Goal: Information Seeking & Learning: Learn about a topic

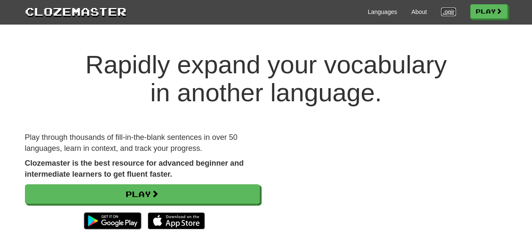
click at [449, 12] on link "Login" at bounding box center [448, 12] width 14 height 8
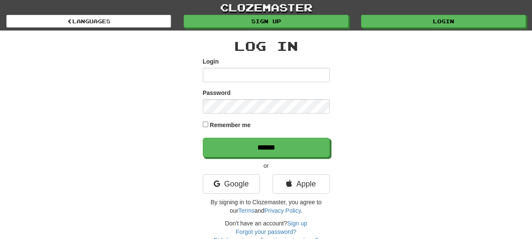
type input "**********"
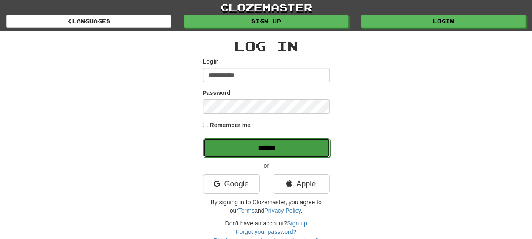
click at [230, 141] on input "******" at bounding box center [266, 147] width 127 height 19
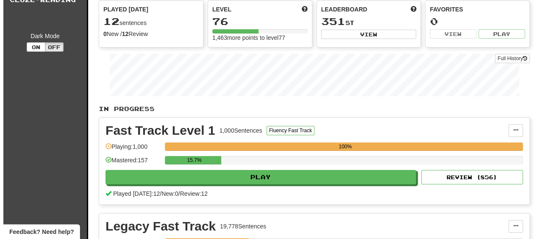
scroll to position [85, 0]
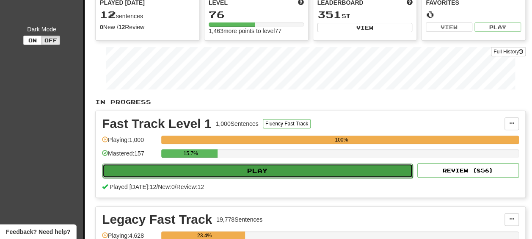
click at [190, 165] on button "Play" at bounding box center [258, 171] width 311 height 14
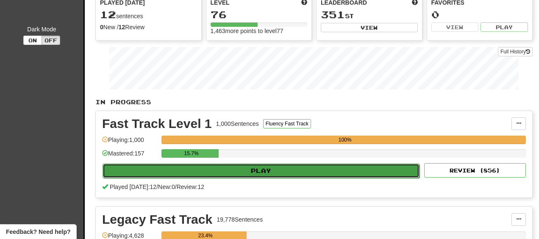
select select "**"
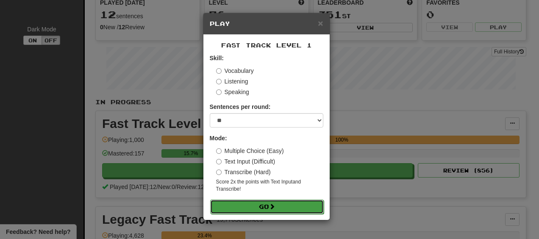
click at [284, 206] on button "Go" at bounding box center [267, 207] width 114 height 14
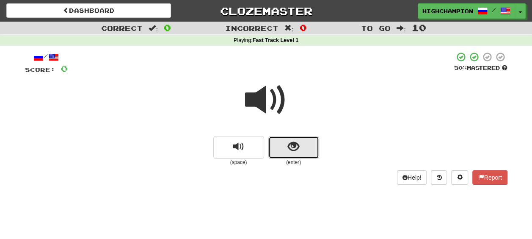
click at [310, 145] on button "show sentence" at bounding box center [294, 147] width 51 height 23
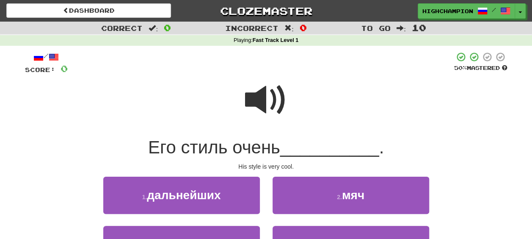
click at [265, 97] on span at bounding box center [266, 100] width 42 height 42
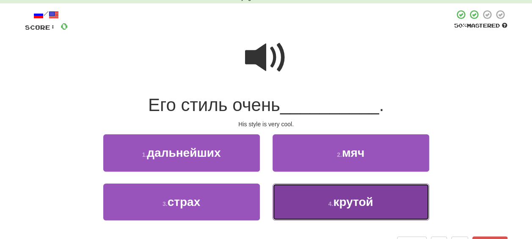
click at [380, 197] on button "4 . крутой" at bounding box center [351, 201] width 157 height 37
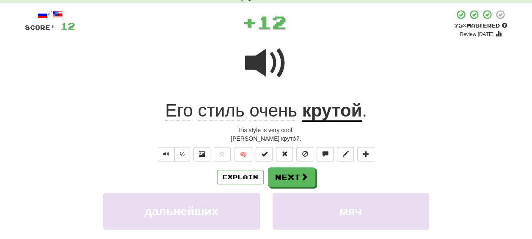
click at [340, 173] on div "Explain Next" at bounding box center [266, 176] width 483 height 19
click at [232, 118] on span "стиль" at bounding box center [221, 110] width 47 height 20
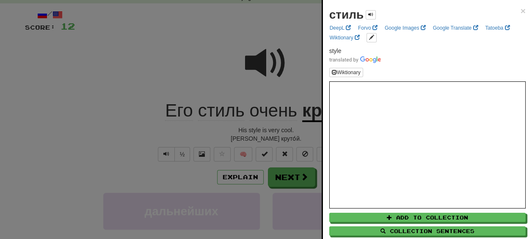
click at [263, 135] on div at bounding box center [266, 119] width 532 height 239
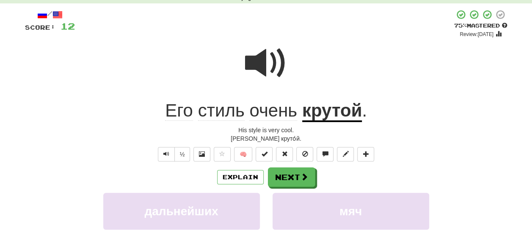
click at [330, 118] on u "крутой" at bounding box center [332, 111] width 60 height 22
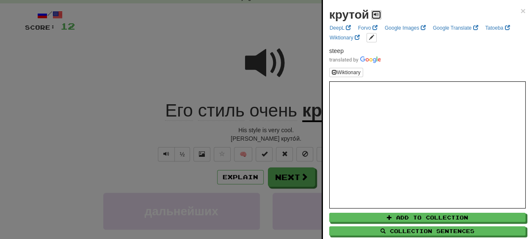
click at [377, 15] on span at bounding box center [376, 14] width 5 height 5
click at [290, 133] on div at bounding box center [266, 119] width 532 height 239
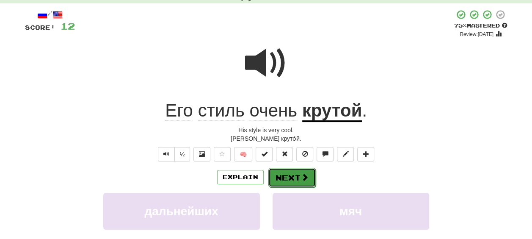
click at [302, 174] on span at bounding box center [305, 177] width 8 height 8
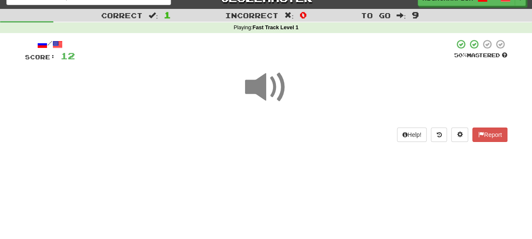
scroll to position [20, 0]
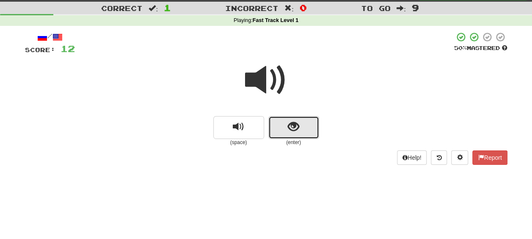
click at [302, 124] on button "show sentence" at bounding box center [294, 127] width 51 height 23
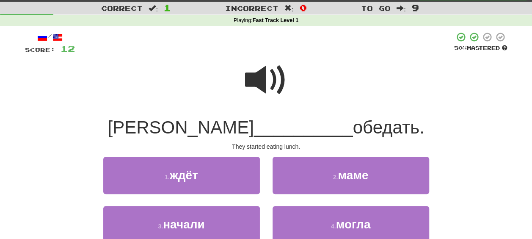
click at [262, 77] on span at bounding box center [266, 80] width 42 height 42
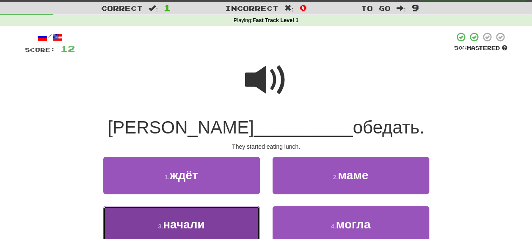
click at [208, 229] on button "3 . начали" at bounding box center [181, 224] width 157 height 37
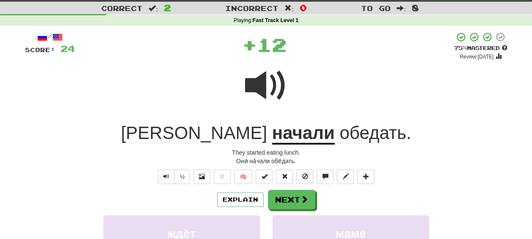
click at [355, 200] on div "Explain Next" at bounding box center [266, 199] width 483 height 19
click at [272, 136] on u "начали" at bounding box center [303, 134] width 63 height 22
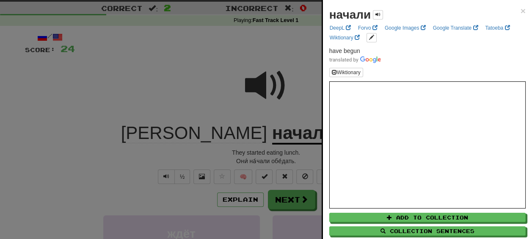
click at [255, 147] on div at bounding box center [266, 119] width 532 height 239
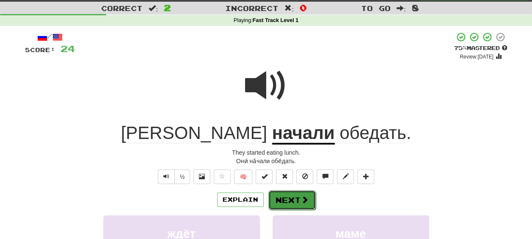
click at [273, 196] on button "Next" at bounding box center [292, 199] width 47 height 19
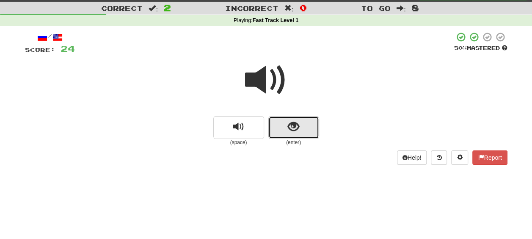
click at [286, 132] on button "show sentence" at bounding box center [294, 127] width 51 height 23
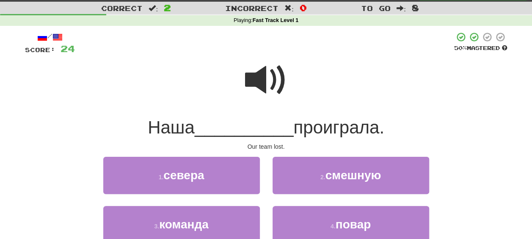
click at [268, 86] on span at bounding box center [266, 80] width 42 height 42
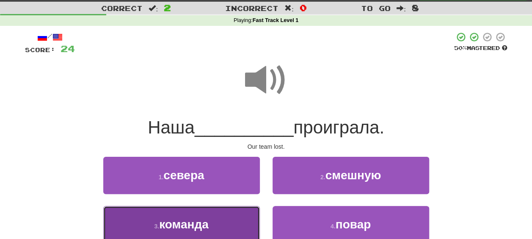
click at [225, 230] on button "3 . команда" at bounding box center [181, 224] width 157 height 37
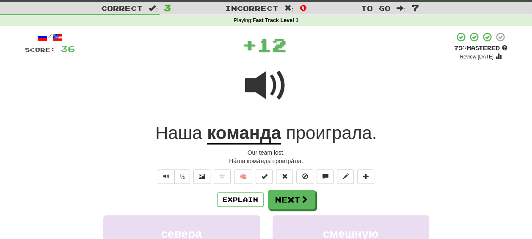
click at [331, 196] on div "Explain Next" at bounding box center [266, 199] width 483 height 19
click at [315, 139] on span "проиграла" at bounding box center [329, 133] width 86 height 20
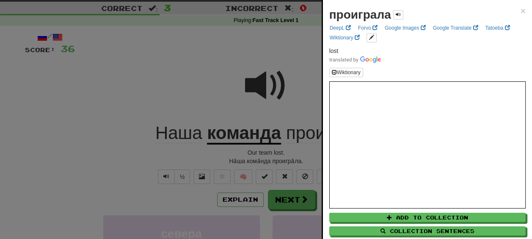
click at [308, 153] on div at bounding box center [266, 119] width 532 height 239
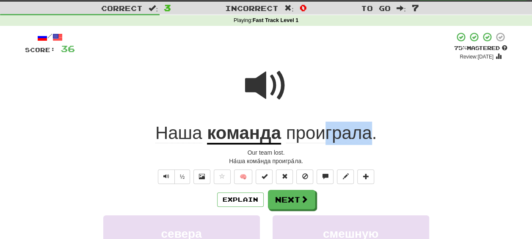
drag, startPoint x: 372, startPoint y: 134, endPoint x: 327, endPoint y: 135, distance: 44.9
click at [327, 135] on span "проиграла ." at bounding box center [329, 133] width 96 height 20
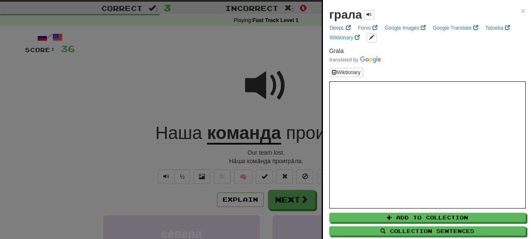
click at [297, 152] on div at bounding box center [266, 119] width 532 height 239
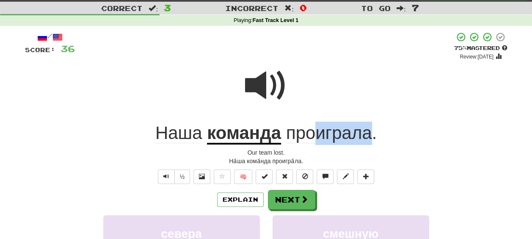
drag, startPoint x: 372, startPoint y: 140, endPoint x: 319, endPoint y: 139, distance: 52.5
click at [319, 139] on span "проиграла ." at bounding box center [329, 133] width 96 height 20
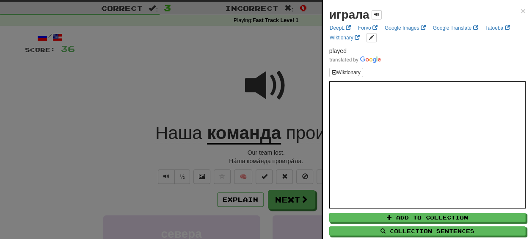
click at [311, 150] on div at bounding box center [266, 119] width 532 height 239
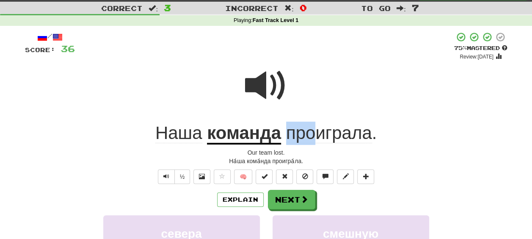
drag, startPoint x: 312, startPoint y: 142, endPoint x: 290, endPoint y: 139, distance: 22.8
click at [290, 139] on span "проиграла" at bounding box center [329, 133] width 86 height 20
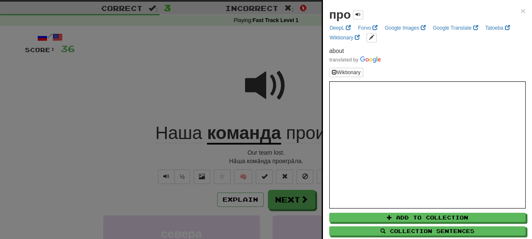
click at [293, 160] on div at bounding box center [266, 119] width 532 height 239
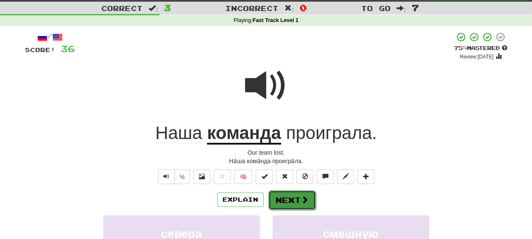
click at [289, 198] on button "Next" at bounding box center [292, 199] width 47 height 19
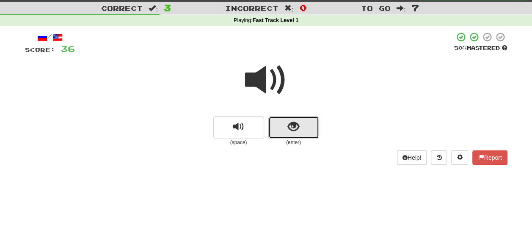
click at [286, 133] on button "show sentence" at bounding box center [294, 127] width 51 height 23
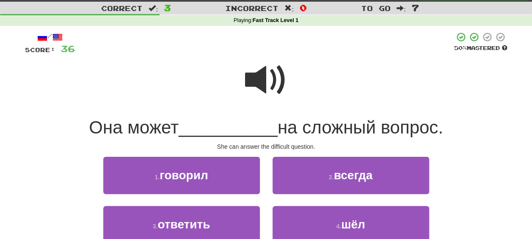
click at [265, 86] on span at bounding box center [266, 80] width 42 height 42
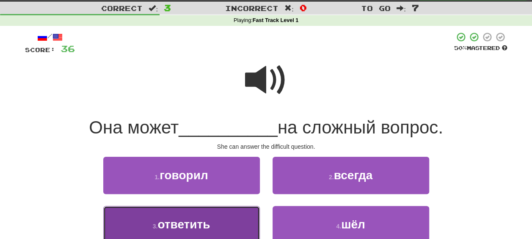
click at [201, 225] on span "ответить" at bounding box center [184, 224] width 53 height 13
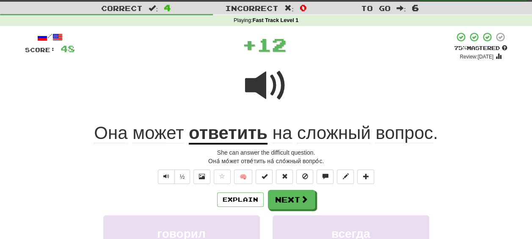
click at [328, 205] on div "Explain Next" at bounding box center [266, 199] width 483 height 19
click at [212, 134] on u "ответить" at bounding box center [228, 134] width 79 height 22
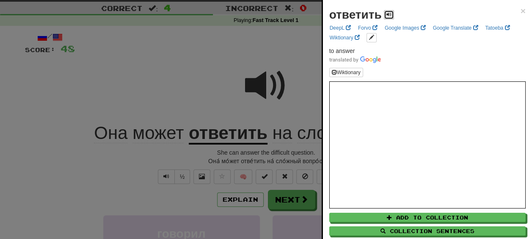
click at [388, 14] on span at bounding box center [389, 14] width 5 height 5
click at [252, 153] on div at bounding box center [266, 119] width 532 height 239
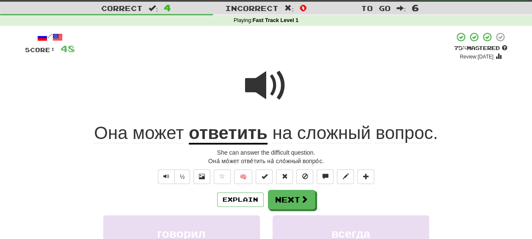
click at [342, 136] on span "сложный" at bounding box center [334, 133] width 74 height 20
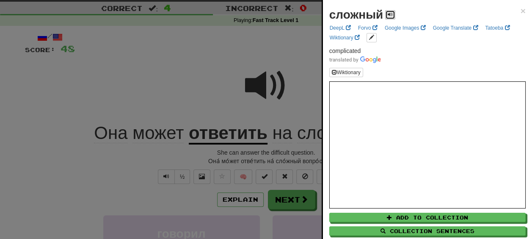
click at [391, 13] on span at bounding box center [390, 14] width 5 height 5
click at [293, 153] on div at bounding box center [266, 119] width 532 height 239
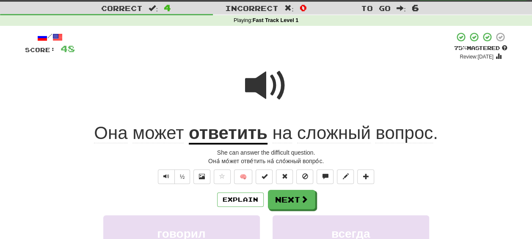
click at [226, 134] on u "ответить" at bounding box center [228, 134] width 79 height 22
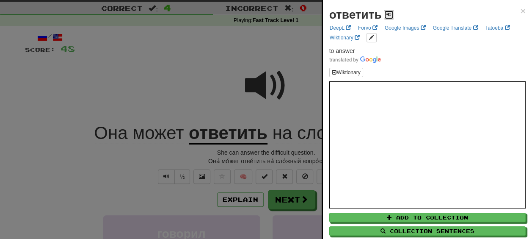
click at [388, 13] on span at bounding box center [389, 14] width 5 height 5
click at [286, 157] on div at bounding box center [266, 119] width 532 height 239
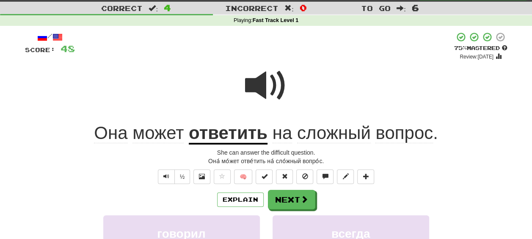
click at [334, 133] on span "сложный" at bounding box center [334, 133] width 74 height 20
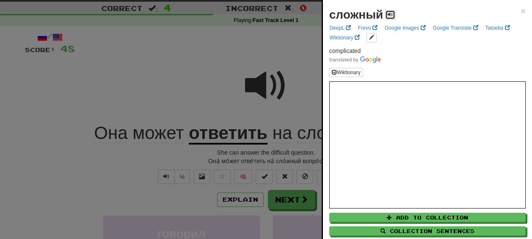
click at [391, 12] on span at bounding box center [390, 14] width 5 height 5
click at [269, 153] on div at bounding box center [266, 119] width 532 height 239
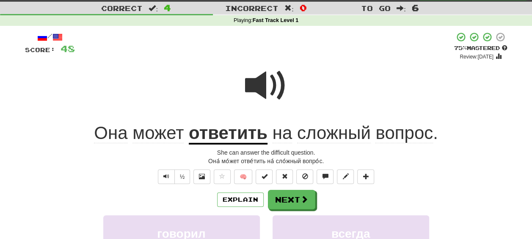
click at [390, 135] on span "вопрос" at bounding box center [405, 133] width 58 height 20
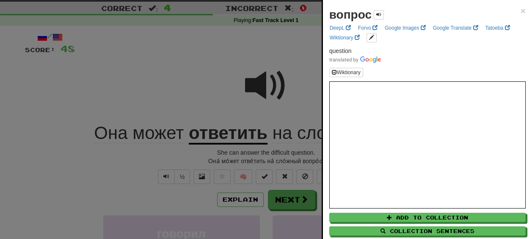
click at [281, 154] on div at bounding box center [266, 119] width 532 height 239
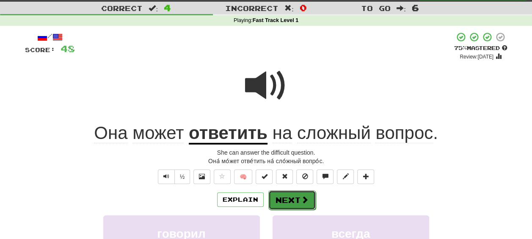
click at [289, 199] on button "Next" at bounding box center [292, 199] width 47 height 19
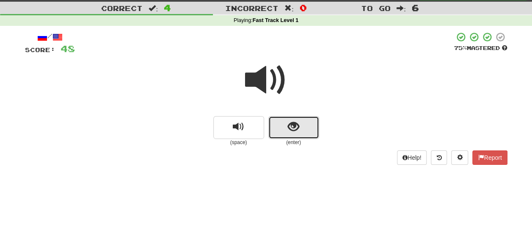
click at [288, 127] on span "show sentence" at bounding box center [293, 126] width 11 height 11
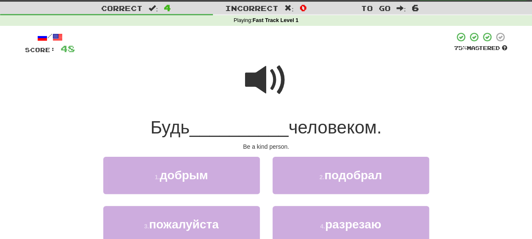
click at [257, 81] on span at bounding box center [266, 80] width 42 height 42
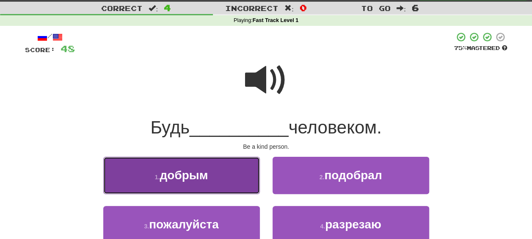
click at [208, 175] on span "добрым" at bounding box center [184, 175] width 48 height 13
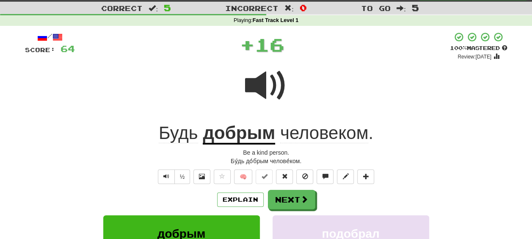
click at [328, 186] on div "/ Score: 64 + 16 100 % Mastered Review: 2026-03-17 Будь добрым человеком . Be a…" at bounding box center [266, 188] width 483 height 312
click at [180, 136] on span "Будь" at bounding box center [178, 133] width 39 height 20
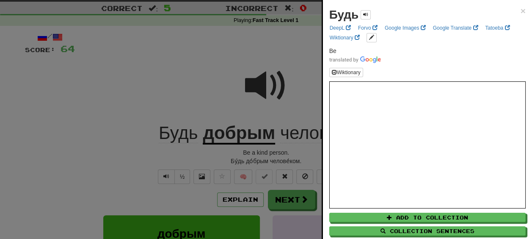
click at [252, 156] on div at bounding box center [266, 119] width 532 height 239
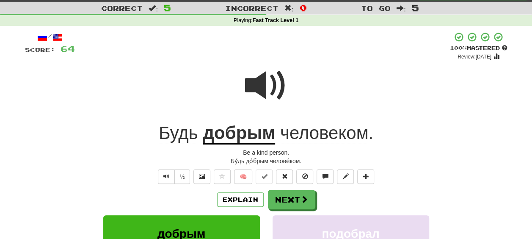
click at [245, 137] on u "добрым" at bounding box center [239, 134] width 72 height 22
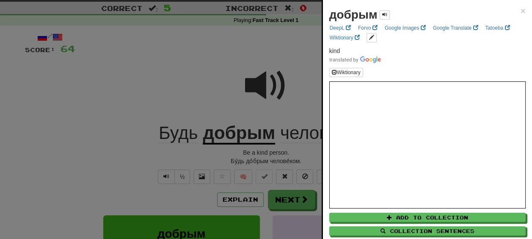
click at [271, 153] on div at bounding box center [266, 119] width 532 height 239
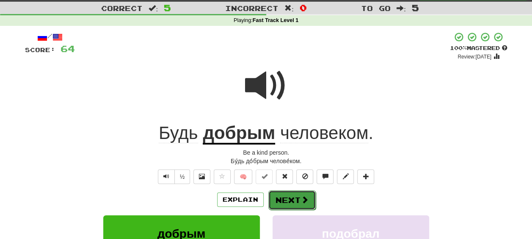
click at [288, 200] on button "Next" at bounding box center [292, 199] width 47 height 19
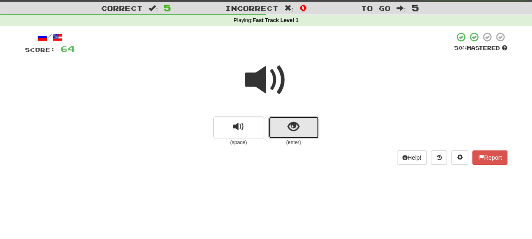
click at [279, 132] on button "show sentence" at bounding box center [294, 127] width 51 height 23
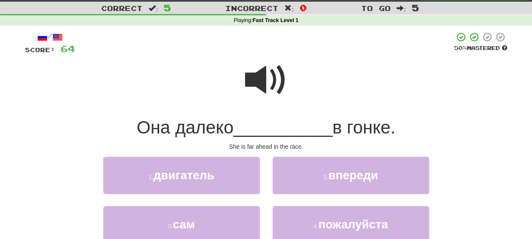
click at [270, 86] on span at bounding box center [266, 80] width 42 height 42
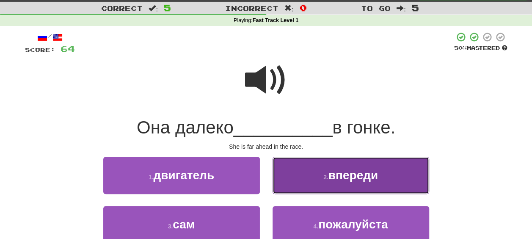
click at [346, 173] on span "впереди" at bounding box center [354, 175] width 50 height 13
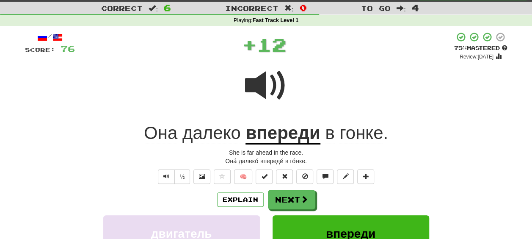
click at [365, 204] on div "Explain Next" at bounding box center [266, 199] width 483 height 19
click at [202, 133] on span "далеко" at bounding box center [212, 133] width 58 height 20
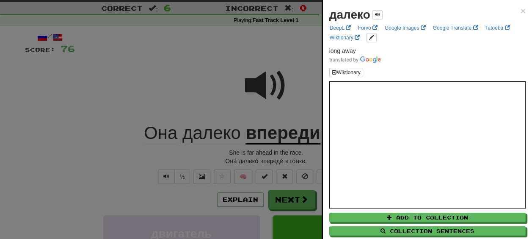
click at [274, 159] on div at bounding box center [266, 119] width 532 height 239
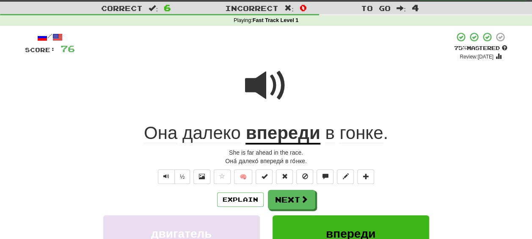
click at [287, 136] on u "впереди" at bounding box center [283, 134] width 75 height 22
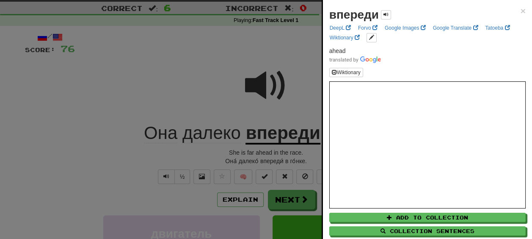
click at [295, 155] on div at bounding box center [266, 119] width 532 height 239
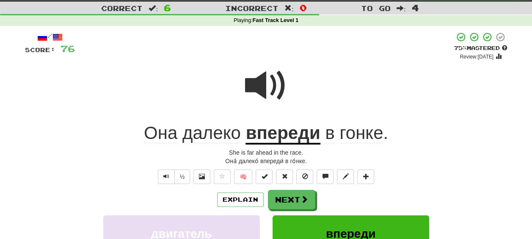
click at [358, 137] on span "гонке" at bounding box center [362, 133] width 44 height 20
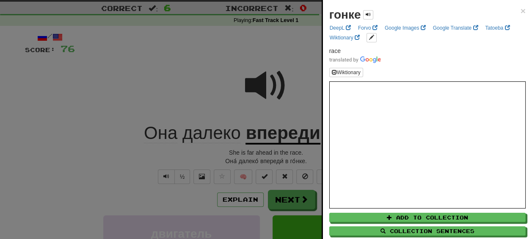
click at [311, 151] on div at bounding box center [266, 119] width 532 height 239
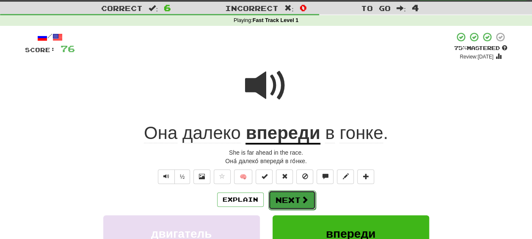
click at [289, 198] on button "Next" at bounding box center [292, 199] width 47 height 19
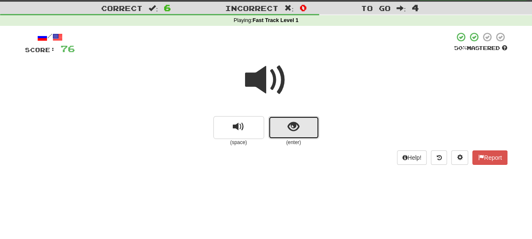
click at [303, 130] on button "show sentence" at bounding box center [294, 127] width 51 height 23
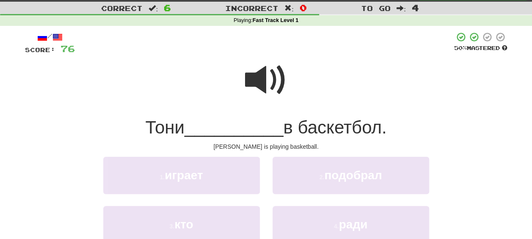
click at [268, 81] on span at bounding box center [266, 80] width 42 height 42
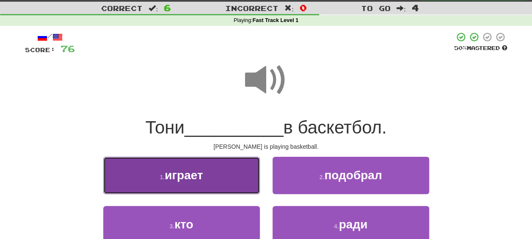
click at [207, 181] on button "1 . играет" at bounding box center [181, 175] width 157 height 37
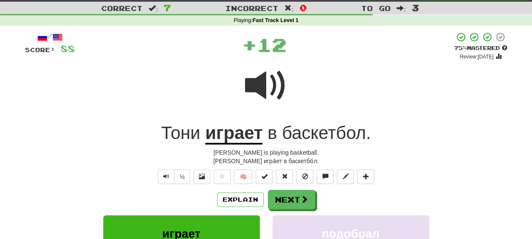
click at [376, 203] on div "Explain Next" at bounding box center [266, 199] width 483 height 19
click at [290, 197] on button "Next" at bounding box center [292, 199] width 47 height 19
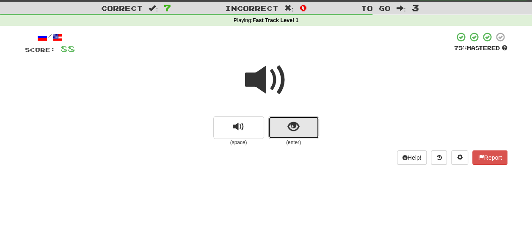
click at [285, 135] on button "show sentence" at bounding box center [294, 127] width 51 height 23
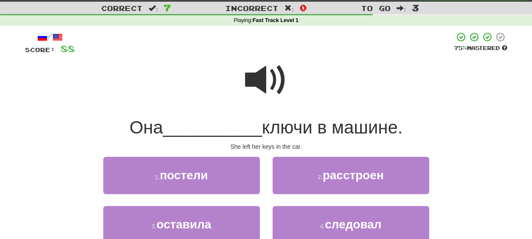
click at [262, 83] on span at bounding box center [266, 80] width 42 height 42
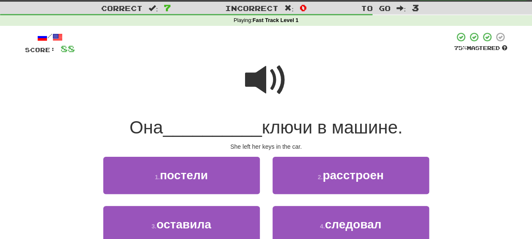
click at [262, 83] on span at bounding box center [266, 80] width 42 height 42
click at [274, 77] on span at bounding box center [266, 80] width 42 height 42
click at [276, 86] on span at bounding box center [266, 80] width 42 height 42
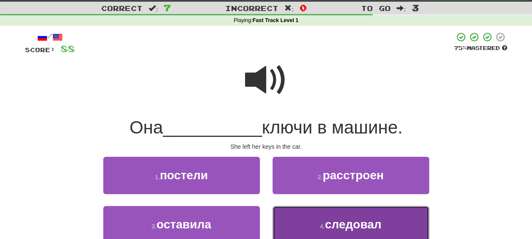
click at [352, 226] on span "следовал" at bounding box center [353, 224] width 57 height 13
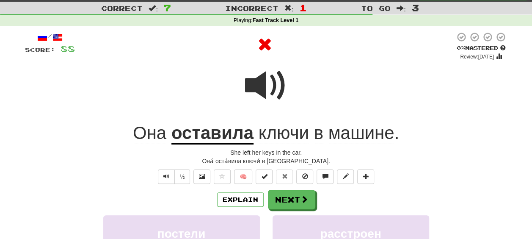
click at [347, 208] on div "Explain Next" at bounding box center [266, 199] width 483 height 19
click at [294, 197] on button "Next" at bounding box center [292, 199] width 47 height 19
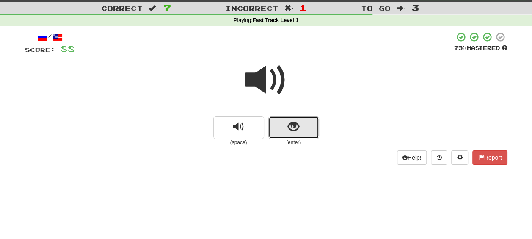
click at [291, 130] on span "show sentence" at bounding box center [293, 126] width 11 height 11
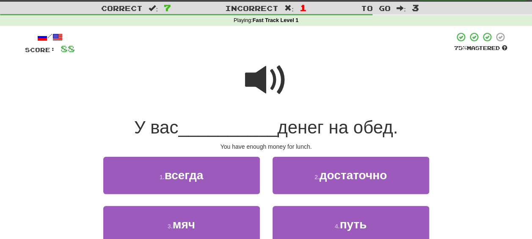
click at [261, 85] on span at bounding box center [266, 80] width 42 height 42
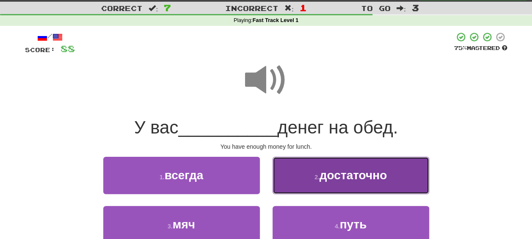
click at [340, 182] on button "2 . достаточно" at bounding box center [351, 175] width 157 height 37
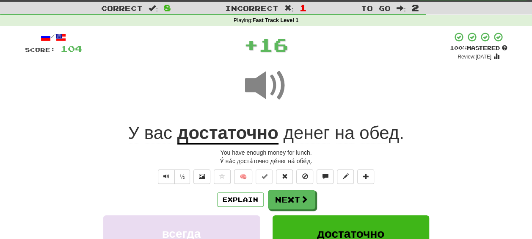
click at [241, 132] on u "достаточно" at bounding box center [227, 134] width 101 height 22
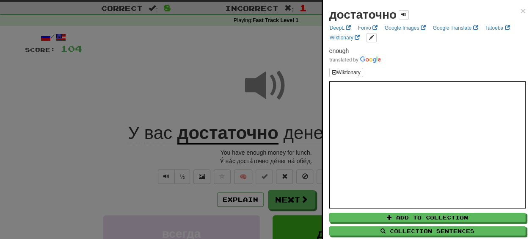
click at [398, 11] on div "достаточно" at bounding box center [370, 14] width 80 height 17
click at [403, 13] on span at bounding box center [404, 14] width 5 height 5
click at [281, 152] on div at bounding box center [266, 119] width 532 height 239
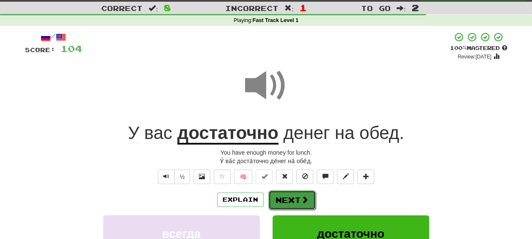
click at [297, 198] on button "Next" at bounding box center [292, 199] width 47 height 19
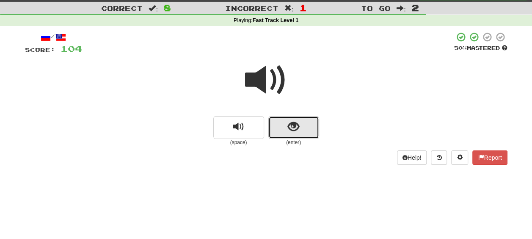
click at [284, 126] on button "show sentence" at bounding box center [294, 127] width 51 height 23
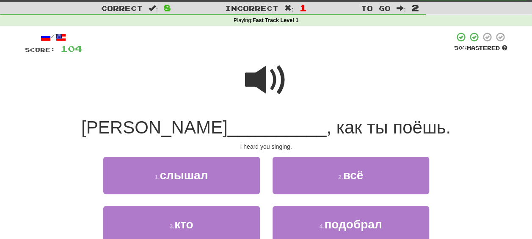
click at [265, 78] on span at bounding box center [266, 80] width 42 height 42
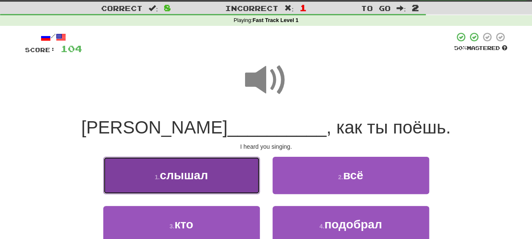
click at [200, 183] on button "1 . слышал" at bounding box center [181, 175] width 157 height 37
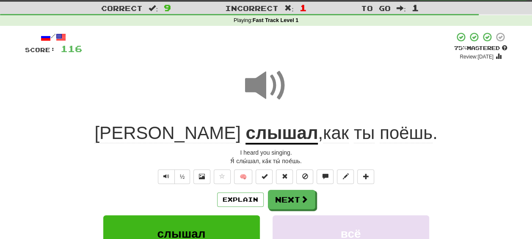
click at [380, 130] on span "поёшь" at bounding box center [406, 133] width 53 height 20
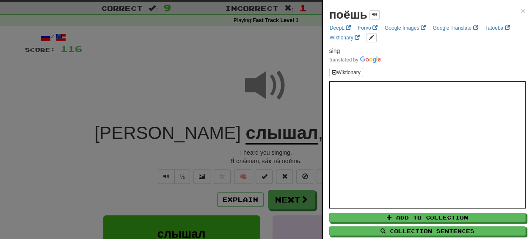
click at [287, 159] on div at bounding box center [266, 119] width 532 height 239
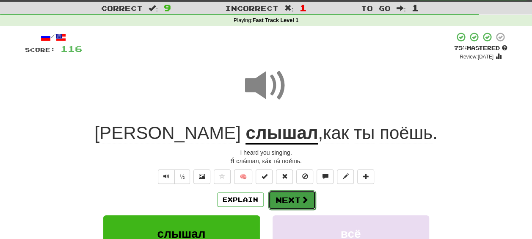
click at [302, 197] on span at bounding box center [305, 200] width 8 height 8
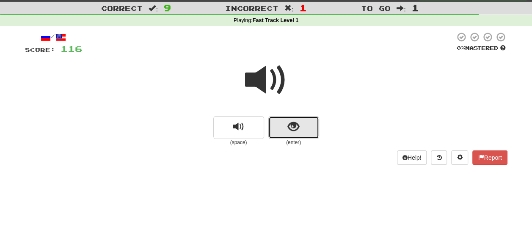
click at [294, 128] on span "show sentence" at bounding box center [293, 126] width 11 height 11
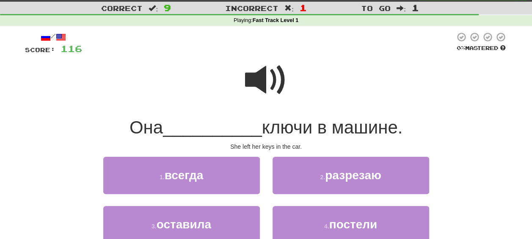
click at [264, 82] on span at bounding box center [266, 80] width 42 height 42
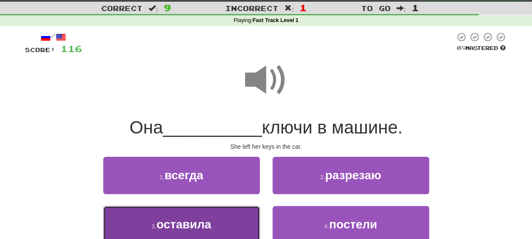
click at [193, 225] on span "оставила" at bounding box center [184, 224] width 55 height 13
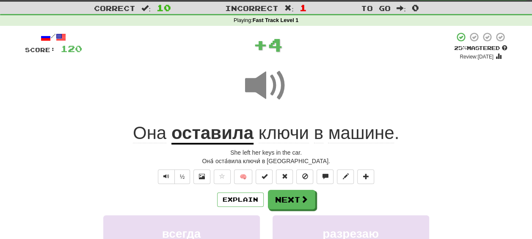
click at [215, 134] on u "оставила" at bounding box center [213, 134] width 82 height 22
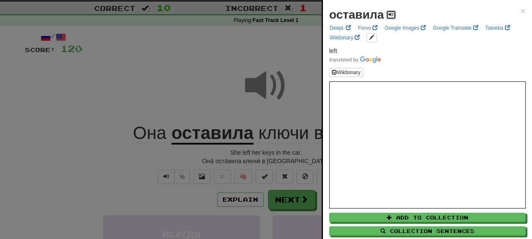
click at [392, 14] on span at bounding box center [391, 14] width 5 height 5
click at [283, 157] on div at bounding box center [266, 119] width 532 height 239
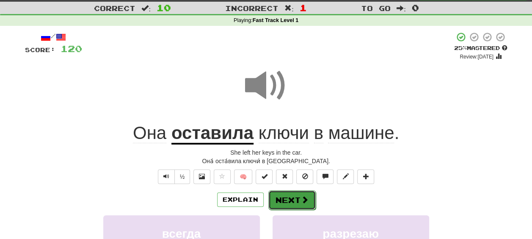
click at [299, 204] on button "Next" at bounding box center [292, 199] width 47 height 19
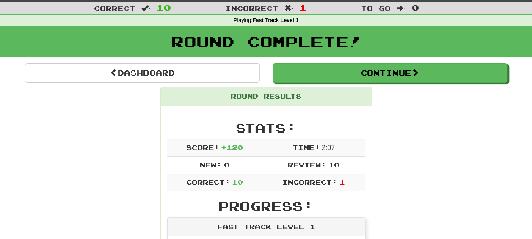
scroll to position [0, 0]
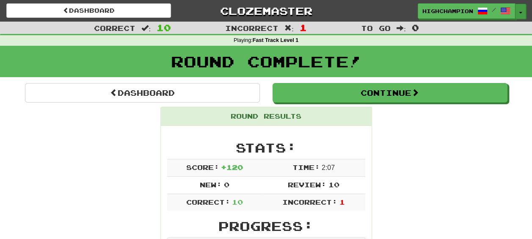
click at [520, 15] on button "Toggle Dropdown" at bounding box center [521, 11] width 11 height 15
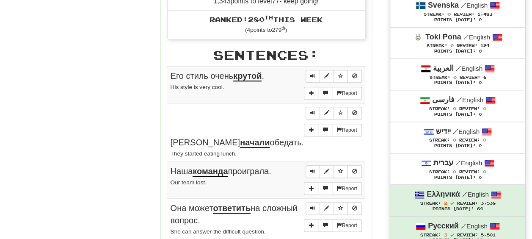
scroll to position [402, 0]
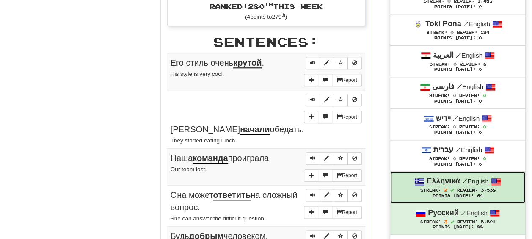
click at [441, 176] on div "Ελληνικά / English" at bounding box center [458, 181] width 118 height 11
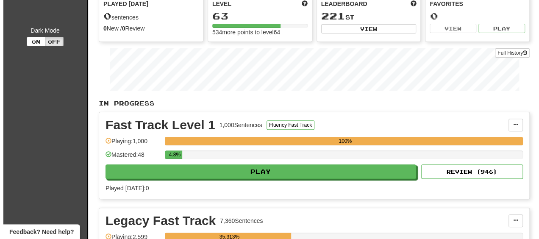
scroll to position [85, 0]
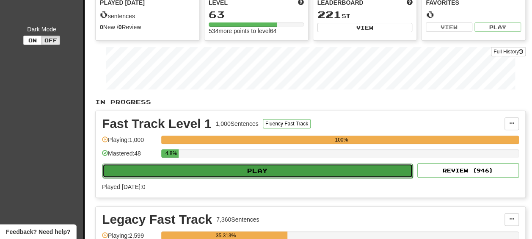
click at [242, 173] on button "Play" at bounding box center [258, 171] width 311 height 14
select select "**"
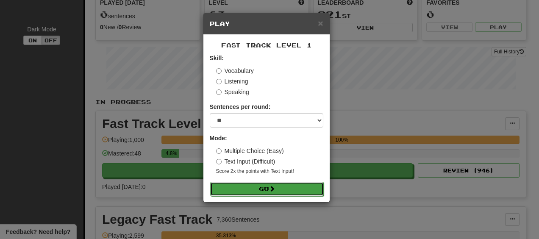
click at [270, 191] on button "Go" at bounding box center [267, 189] width 114 height 14
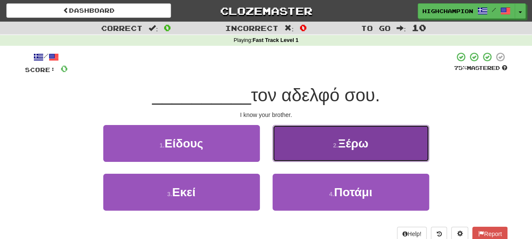
click at [361, 144] on span "Ξέρω" at bounding box center [353, 143] width 30 height 13
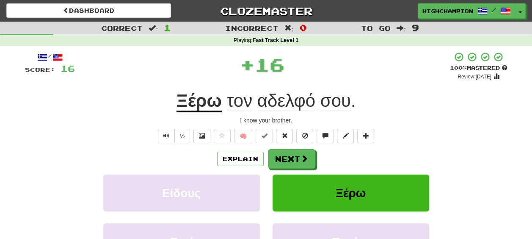
click at [352, 161] on div "Explain Next" at bounding box center [266, 158] width 483 height 19
click at [275, 105] on span "αδελφό" at bounding box center [287, 101] width 58 height 20
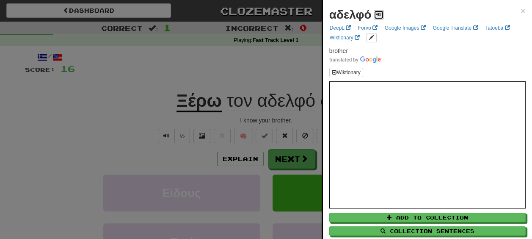
click at [377, 14] on span at bounding box center [379, 14] width 5 height 5
click at [289, 119] on div at bounding box center [266, 119] width 532 height 239
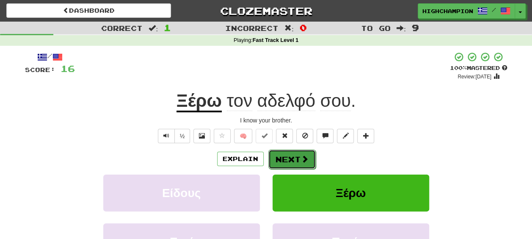
click at [304, 156] on span at bounding box center [305, 159] width 8 height 8
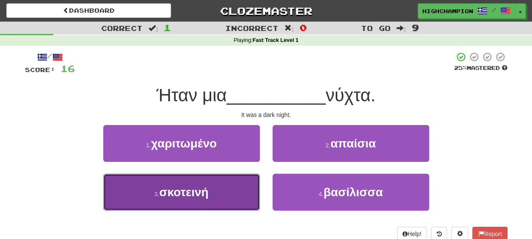
click at [234, 193] on button "3 . σκοτεινή" at bounding box center [181, 192] width 157 height 37
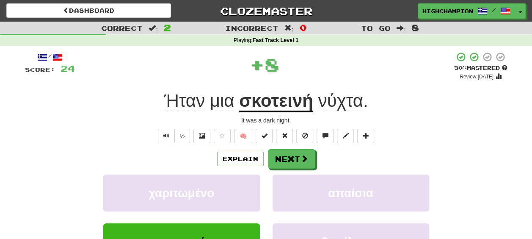
click at [354, 170] on div "Explain Next χαριτωμένο απαίσια σκοτεινή βασίλισσα [PERSON_NAME] more: χαριτωμέ…" at bounding box center [266, 217] width 483 height 136
click at [271, 106] on u "σκοτεινή" at bounding box center [276, 102] width 74 height 22
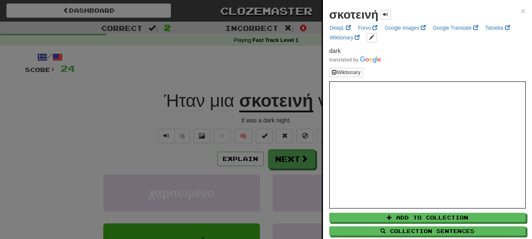
click at [283, 119] on div at bounding box center [266, 119] width 532 height 239
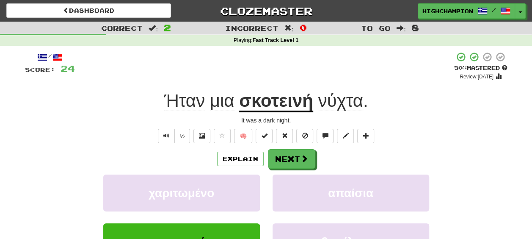
click at [339, 108] on span "νύχτα" at bounding box center [340, 101] width 45 height 20
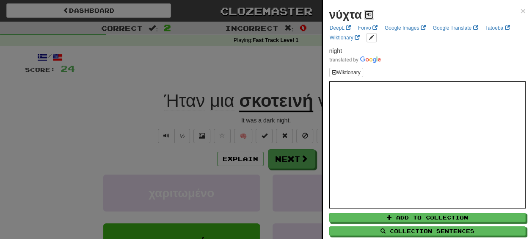
click at [368, 15] on span at bounding box center [369, 14] width 5 height 5
click at [295, 116] on div at bounding box center [266, 119] width 532 height 239
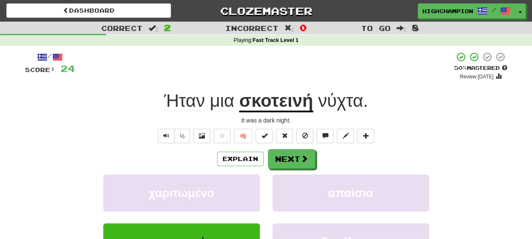
click at [192, 102] on span "Ήταν" at bounding box center [184, 101] width 41 height 20
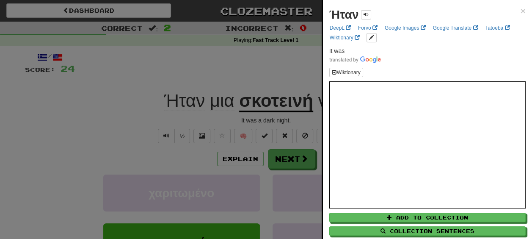
click at [249, 114] on div at bounding box center [266, 119] width 532 height 239
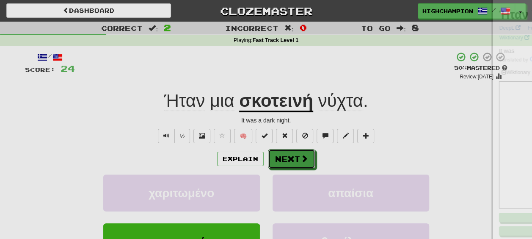
click at [298, 161] on button "Next" at bounding box center [291, 158] width 47 height 19
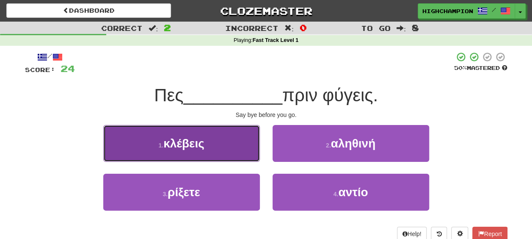
click at [178, 150] on button "1 . κλέβεις" at bounding box center [181, 143] width 157 height 37
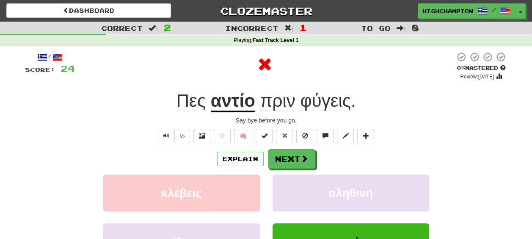
click at [337, 154] on div "Explain Next" at bounding box center [266, 158] width 483 height 19
click at [230, 100] on u "αντίο" at bounding box center [233, 102] width 44 height 22
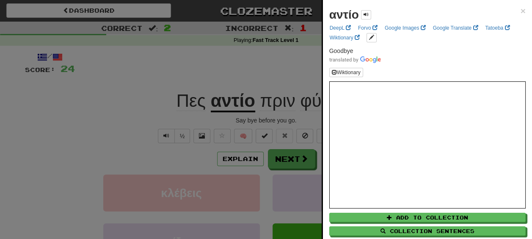
click at [267, 113] on div at bounding box center [266, 119] width 532 height 239
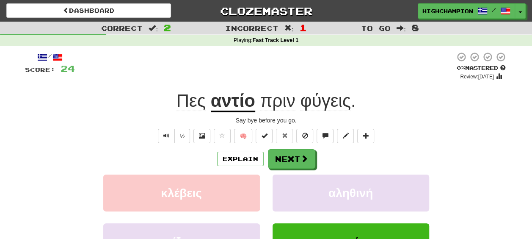
click at [280, 104] on span "πριν" at bounding box center [277, 101] width 35 height 20
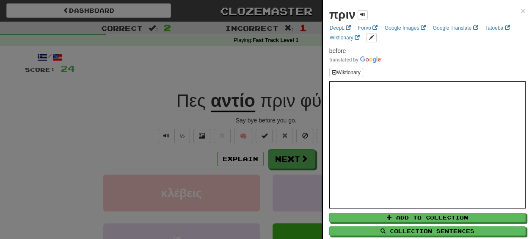
click at [280, 118] on div at bounding box center [266, 119] width 532 height 239
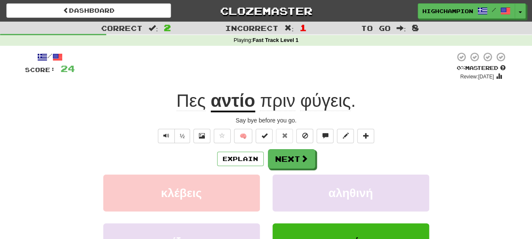
click at [323, 103] on span "φύγεις" at bounding box center [325, 101] width 51 height 20
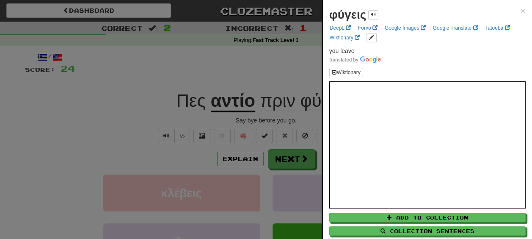
click at [297, 116] on div at bounding box center [266, 119] width 532 height 239
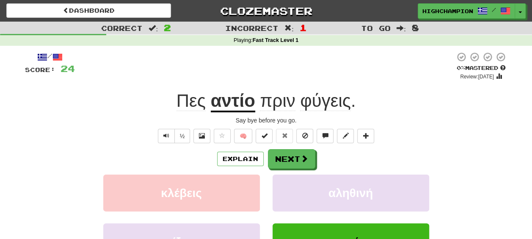
click at [199, 108] on span "Πες" at bounding box center [191, 101] width 29 height 20
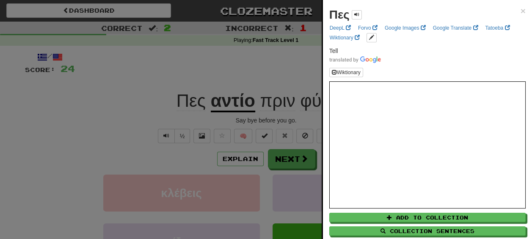
click at [288, 157] on div at bounding box center [266, 119] width 532 height 239
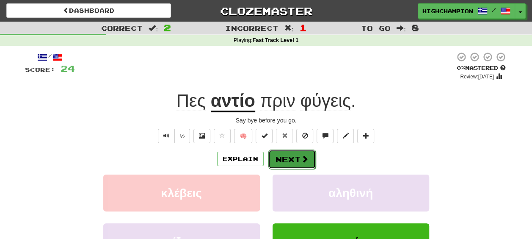
click at [291, 157] on button "Next" at bounding box center [292, 159] width 47 height 19
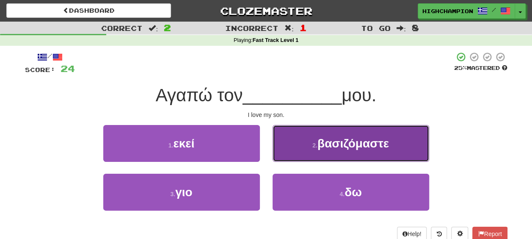
click at [341, 143] on span "βασιζόμαστε" at bounding box center [354, 143] width 72 height 13
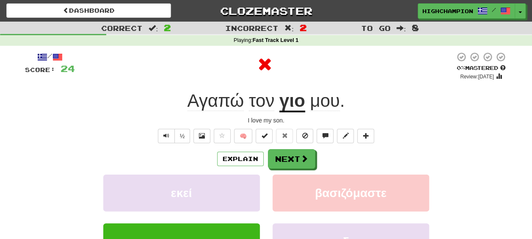
click at [290, 108] on u "γιο" at bounding box center [293, 102] width 26 height 22
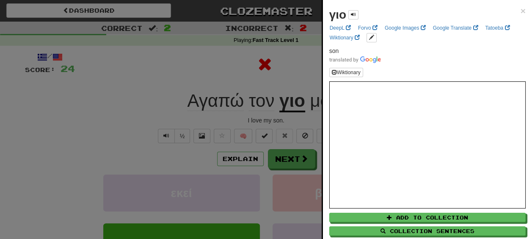
click at [259, 122] on div at bounding box center [266, 119] width 532 height 239
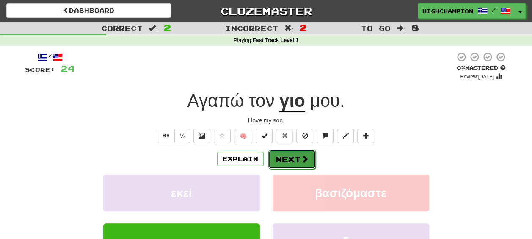
click at [294, 159] on button "Next" at bounding box center [292, 159] width 47 height 19
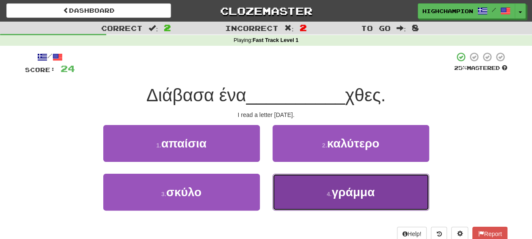
click at [377, 193] on button "4 . γράμμα" at bounding box center [351, 192] width 157 height 37
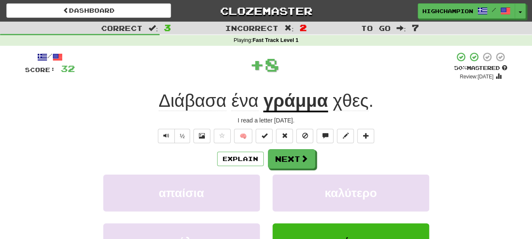
click at [343, 162] on div "Explain Next" at bounding box center [266, 158] width 483 height 19
click at [342, 106] on span "χθες" at bounding box center [351, 101] width 36 height 20
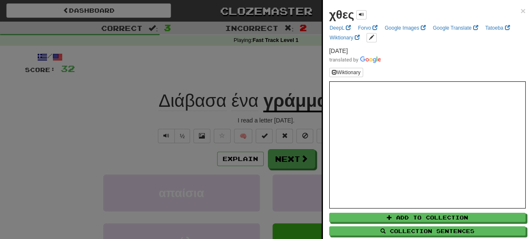
click at [272, 113] on div at bounding box center [266, 119] width 532 height 239
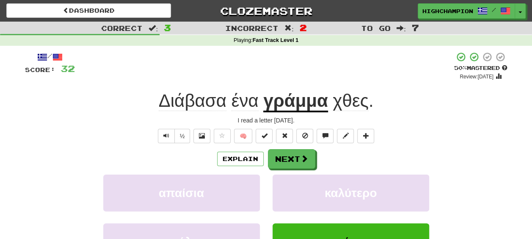
click at [181, 104] on span "Διάβασα" at bounding box center [193, 101] width 68 height 20
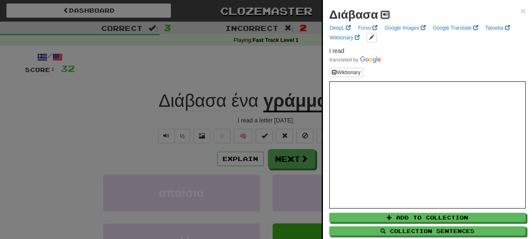
click at [382, 14] on button at bounding box center [385, 14] width 10 height 9
click at [297, 155] on div at bounding box center [266, 119] width 532 height 239
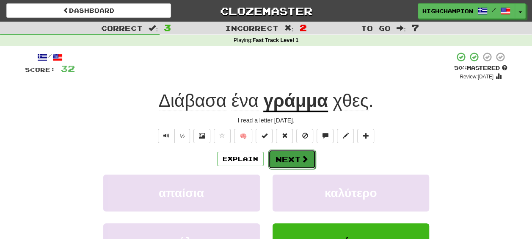
click at [286, 158] on button "Next" at bounding box center [292, 159] width 47 height 19
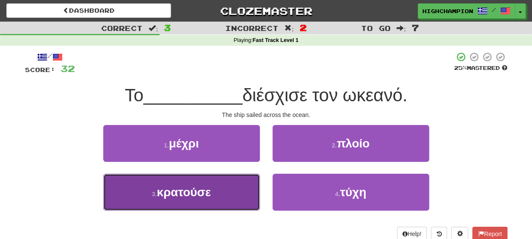
click at [225, 184] on button "3 . κρατούσε" at bounding box center [181, 192] width 157 height 37
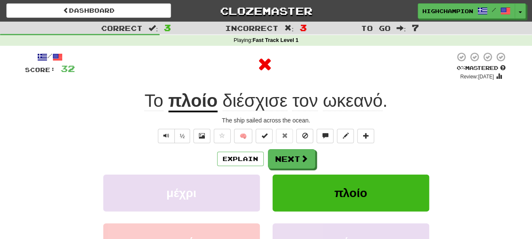
click at [347, 153] on div "Explain Next" at bounding box center [266, 158] width 483 height 19
click at [200, 97] on u "πλοίο" at bounding box center [193, 102] width 49 height 22
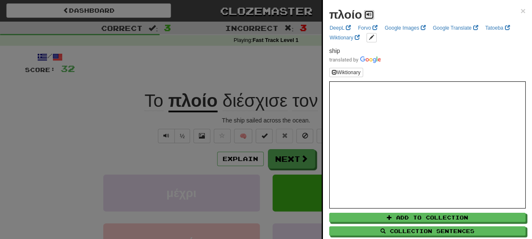
click at [371, 13] on span at bounding box center [369, 14] width 5 height 5
click at [281, 118] on div at bounding box center [266, 119] width 532 height 239
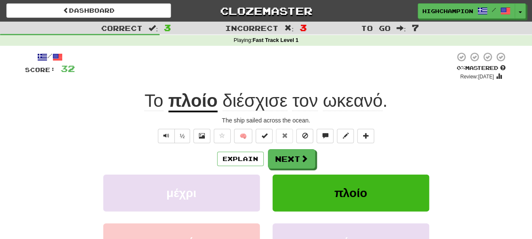
click at [267, 103] on span "διέσχισε" at bounding box center [255, 101] width 65 height 20
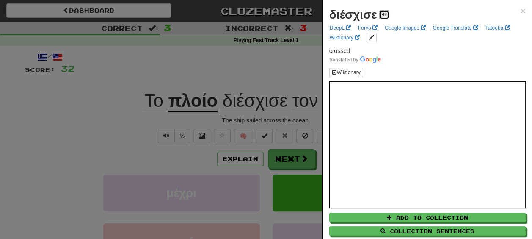
click at [382, 14] on span at bounding box center [384, 14] width 5 height 5
click at [294, 118] on div at bounding box center [266, 119] width 532 height 239
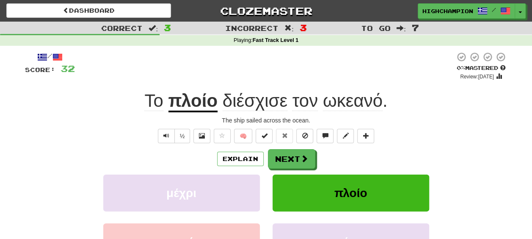
click at [357, 100] on span "ωκεανό" at bounding box center [353, 101] width 60 height 20
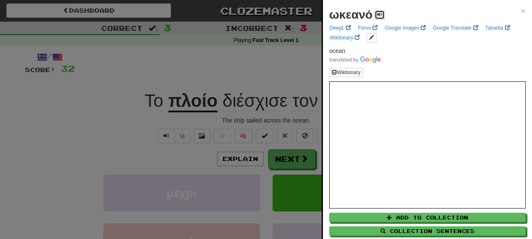
click at [380, 14] on span at bounding box center [379, 14] width 5 height 5
click at [280, 121] on div at bounding box center [266, 119] width 532 height 239
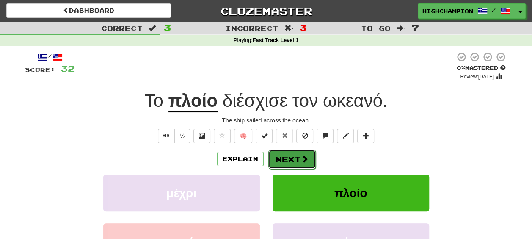
click at [281, 162] on button "Next" at bounding box center [292, 159] width 47 height 19
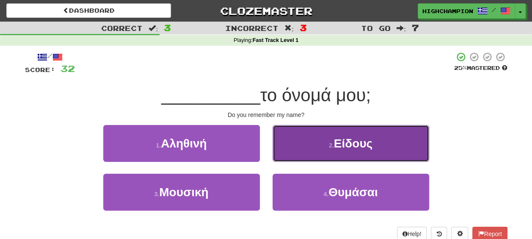
click at [407, 157] on button "2 . [PERSON_NAME]" at bounding box center [351, 143] width 157 height 37
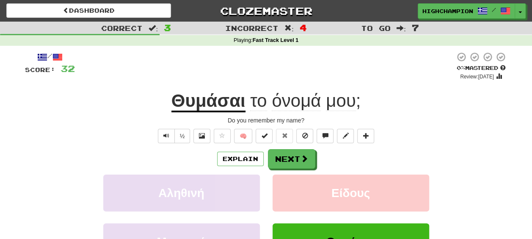
click at [298, 93] on span "όνομά" at bounding box center [296, 101] width 49 height 20
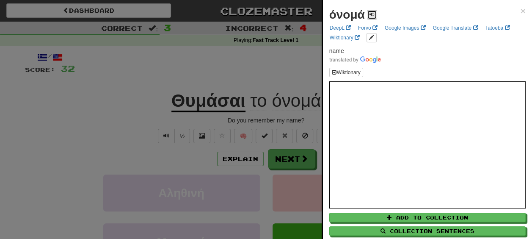
click at [374, 13] on span at bounding box center [372, 14] width 5 height 5
click at [269, 122] on div at bounding box center [266, 119] width 532 height 239
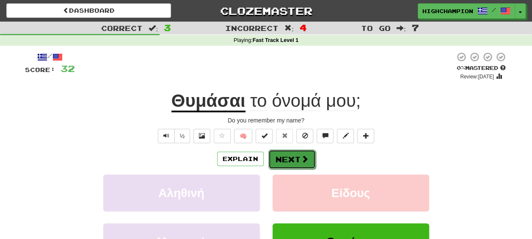
click at [298, 159] on button "Next" at bounding box center [292, 159] width 47 height 19
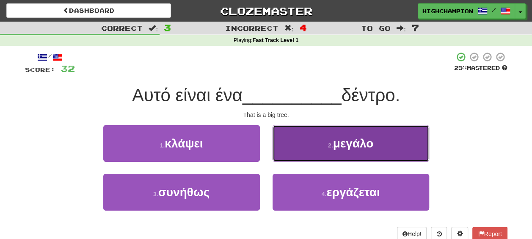
click at [383, 153] on button "2 . μεγάλο" at bounding box center [351, 143] width 157 height 37
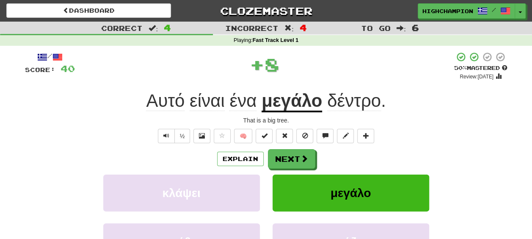
click at [347, 162] on div "Explain Next" at bounding box center [266, 158] width 483 height 19
click at [352, 104] on span "δέντρο" at bounding box center [354, 101] width 54 height 20
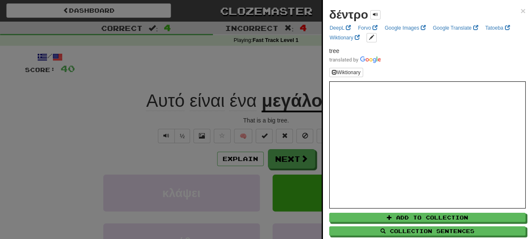
click at [315, 119] on div at bounding box center [266, 119] width 532 height 239
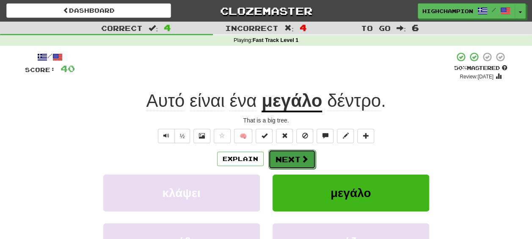
click at [283, 161] on button "Next" at bounding box center [292, 159] width 47 height 19
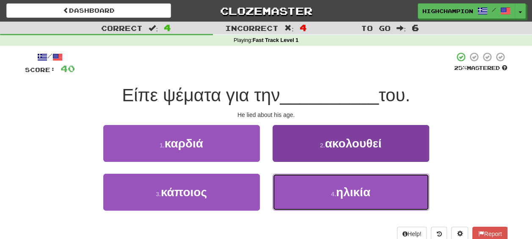
click at [372, 197] on button "4 . ηλικία" at bounding box center [351, 192] width 157 height 37
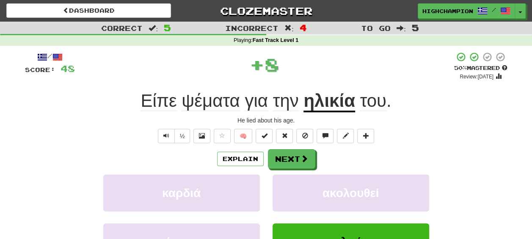
click at [343, 163] on div "Explain Next" at bounding box center [266, 158] width 483 height 19
click at [216, 104] on span "ψέματα" at bounding box center [211, 101] width 58 height 20
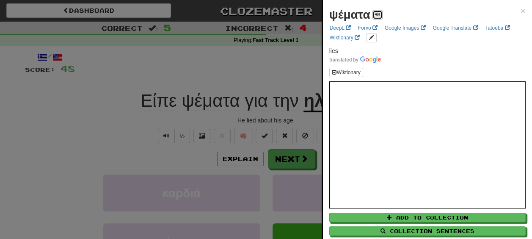
click at [378, 14] on span at bounding box center [377, 14] width 5 height 5
click at [280, 119] on div at bounding box center [266, 119] width 532 height 239
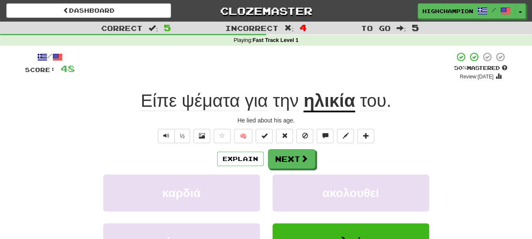
click at [157, 103] on span "Είπε" at bounding box center [159, 101] width 36 height 20
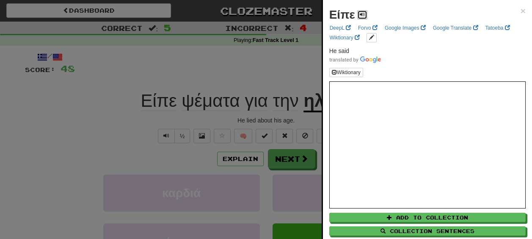
click at [364, 16] on span at bounding box center [362, 14] width 5 height 5
click at [269, 119] on div at bounding box center [266, 119] width 532 height 239
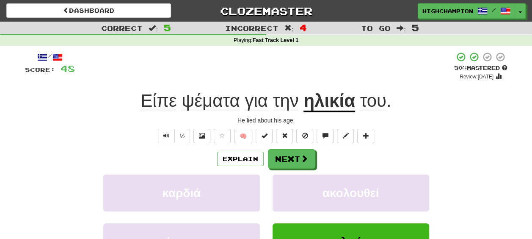
click at [333, 108] on u "ηλικία" at bounding box center [330, 102] width 52 height 22
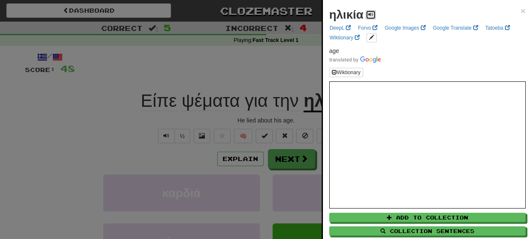
click at [373, 12] on span at bounding box center [371, 14] width 5 height 5
click at [272, 119] on div at bounding box center [266, 119] width 532 height 239
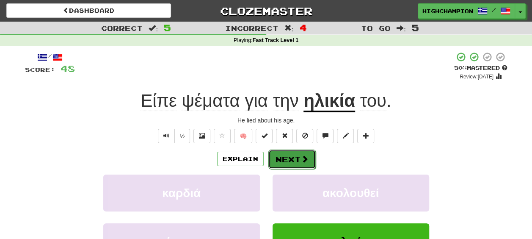
click at [294, 158] on button "Next" at bounding box center [292, 159] width 47 height 19
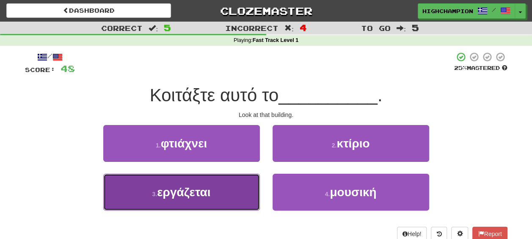
click at [234, 196] on button "3 . εργάζεται" at bounding box center [181, 192] width 157 height 37
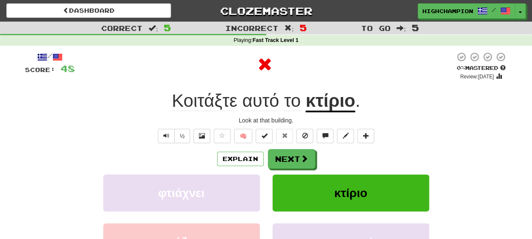
click at [348, 172] on div "Explain Next φτιάχνει κτίριο εργάζεται μουσική Learn more: φτιάχνει κτίριο εργά…" at bounding box center [266, 217] width 483 height 136
click at [331, 105] on u "κτίριο" at bounding box center [331, 102] width 50 height 22
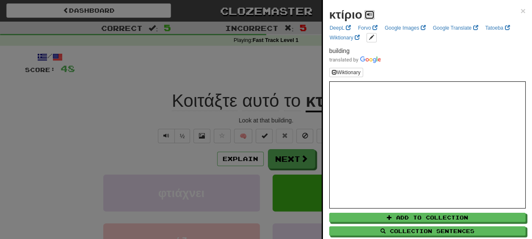
click at [371, 10] on button at bounding box center [370, 14] width 10 height 9
click at [279, 119] on div at bounding box center [266, 119] width 532 height 239
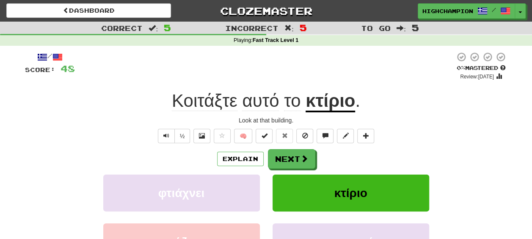
click at [208, 105] on span "Κοιτάξτε" at bounding box center [205, 101] width 66 height 20
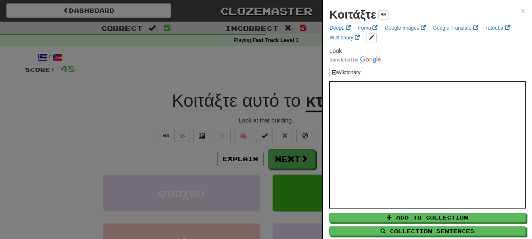
click at [390, 14] on div "Κοιτάξτε ×" at bounding box center [428, 14] width 197 height 17
click at [385, 14] on span at bounding box center [383, 14] width 5 height 5
click at [286, 122] on div at bounding box center [266, 119] width 532 height 239
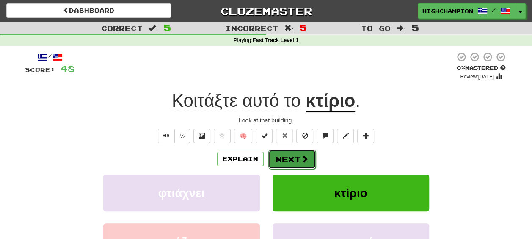
click at [295, 160] on button "Next" at bounding box center [292, 159] width 47 height 19
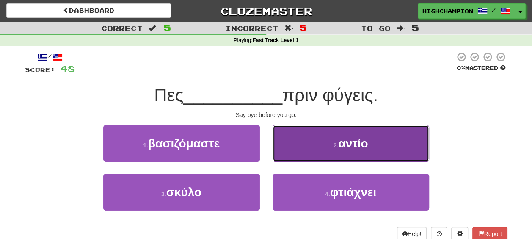
click at [373, 155] on button "2 . αντίο" at bounding box center [351, 143] width 157 height 37
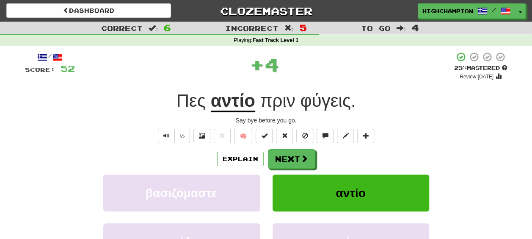
click at [391, 160] on div "Explain Next" at bounding box center [266, 158] width 483 height 19
click at [243, 102] on u "αντίο" at bounding box center [233, 102] width 44 height 22
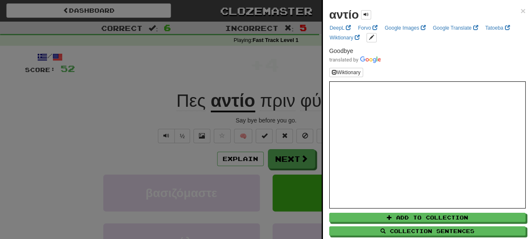
click at [302, 119] on div at bounding box center [266, 119] width 532 height 239
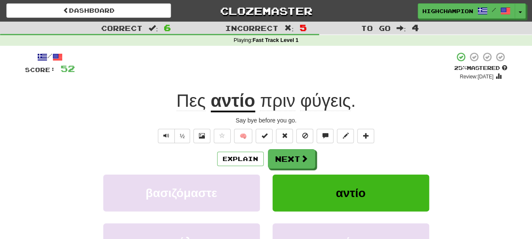
click at [285, 105] on span "πριν" at bounding box center [277, 101] width 35 height 20
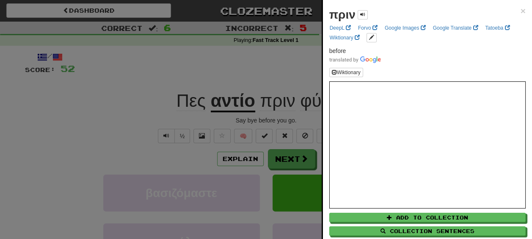
click at [280, 114] on div at bounding box center [266, 119] width 532 height 239
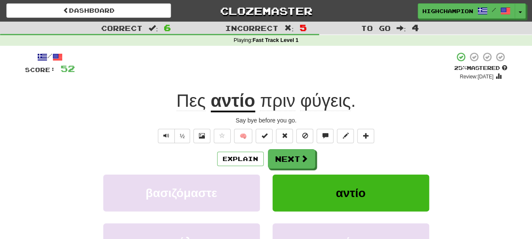
click at [322, 106] on span "φύγεις" at bounding box center [325, 101] width 51 height 20
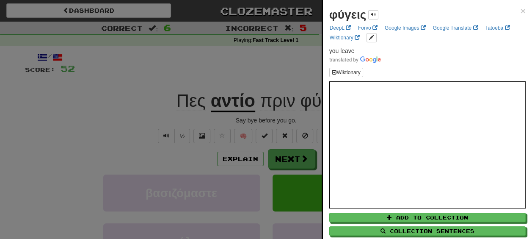
click at [294, 119] on div at bounding box center [266, 119] width 532 height 239
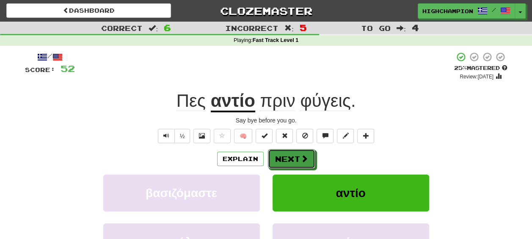
click at [289, 160] on button "Next" at bounding box center [291, 158] width 47 height 19
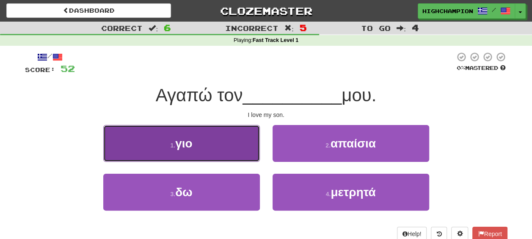
click at [238, 141] on button "1 . γιο" at bounding box center [181, 143] width 157 height 37
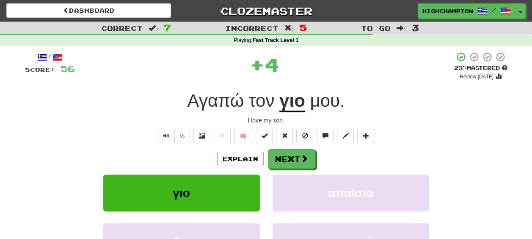
click at [341, 151] on div "Explain Next" at bounding box center [266, 158] width 483 height 19
click at [302, 155] on span at bounding box center [305, 159] width 8 height 8
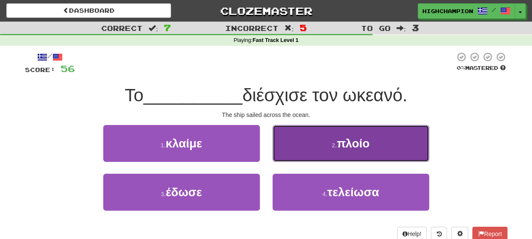
click at [358, 147] on span "πλοίο" at bounding box center [353, 143] width 33 height 13
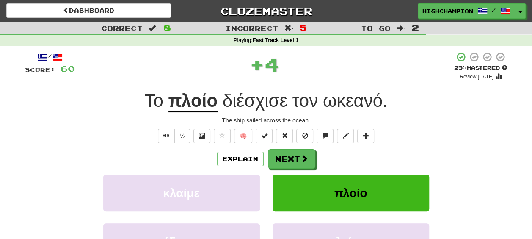
click at [352, 153] on div "Explain Next" at bounding box center [266, 158] width 483 height 19
click at [239, 97] on span "διέσχισε" at bounding box center [255, 101] width 65 height 20
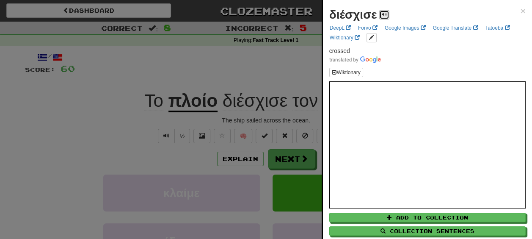
click at [385, 12] on span at bounding box center [384, 14] width 5 height 5
click at [228, 119] on div at bounding box center [266, 119] width 532 height 239
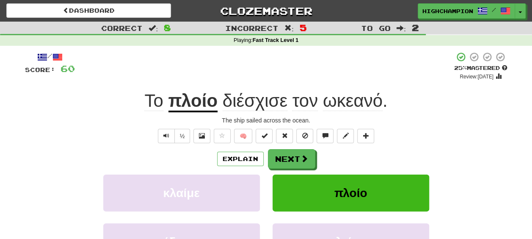
click at [192, 100] on u "πλοίο" at bounding box center [193, 102] width 49 height 22
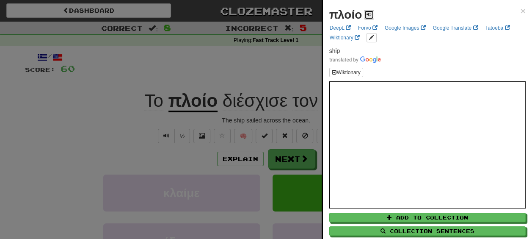
click at [371, 19] on button at bounding box center [369, 14] width 10 height 9
click at [291, 114] on div at bounding box center [266, 119] width 532 height 239
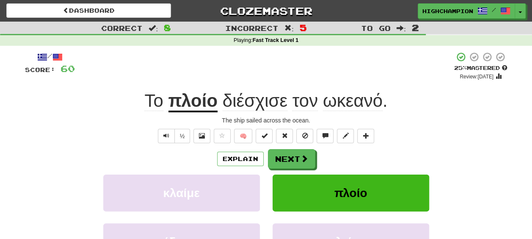
click at [354, 105] on span "ωκεανό" at bounding box center [353, 101] width 60 height 20
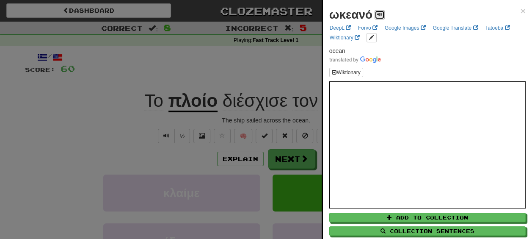
click at [383, 15] on button at bounding box center [380, 14] width 10 height 9
click at [270, 121] on div at bounding box center [266, 119] width 532 height 239
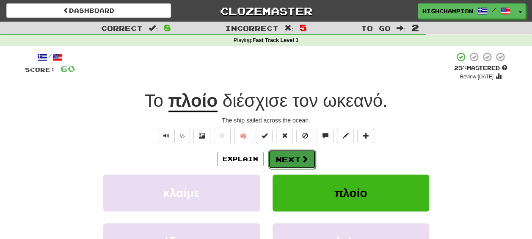
click at [284, 150] on button "Next" at bounding box center [292, 159] width 47 height 19
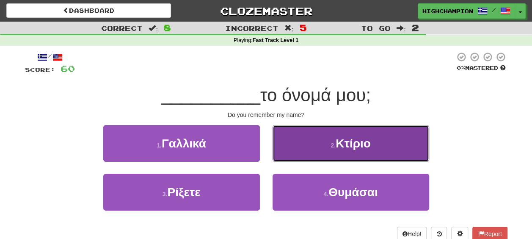
click at [361, 150] on button "2 . Κτίριο" at bounding box center [351, 143] width 157 height 37
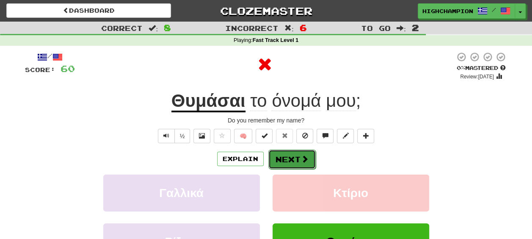
click at [299, 155] on button "Next" at bounding box center [292, 159] width 47 height 19
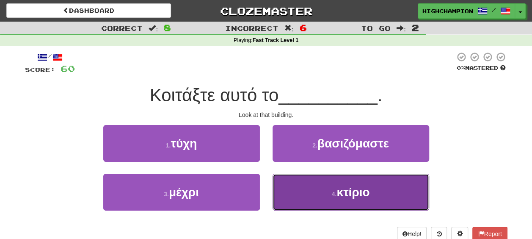
click at [350, 196] on span "κτίριο" at bounding box center [353, 192] width 33 height 13
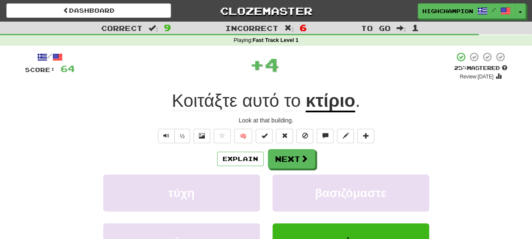
click at [320, 168] on div "Explain Next" at bounding box center [266, 158] width 483 height 19
click at [282, 158] on button "Next" at bounding box center [292, 159] width 47 height 19
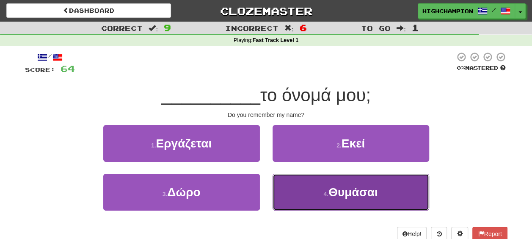
click at [337, 189] on span "Θυμάσαι" at bounding box center [354, 192] width 50 height 13
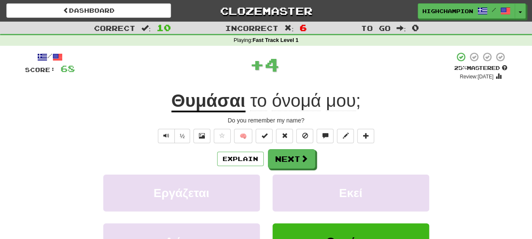
click at [347, 163] on div "Explain Next" at bounding box center [266, 158] width 483 height 19
click at [288, 156] on button "Next" at bounding box center [292, 159] width 47 height 19
